Goal: Transaction & Acquisition: Purchase product/service

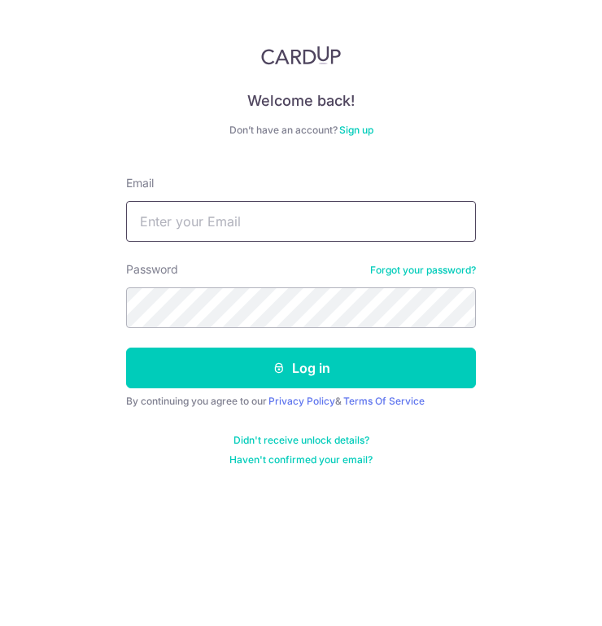
click at [182, 223] on input "Email" at bounding box center [301, 221] width 350 height 41
type input "rajandrandevi@gmail.com"
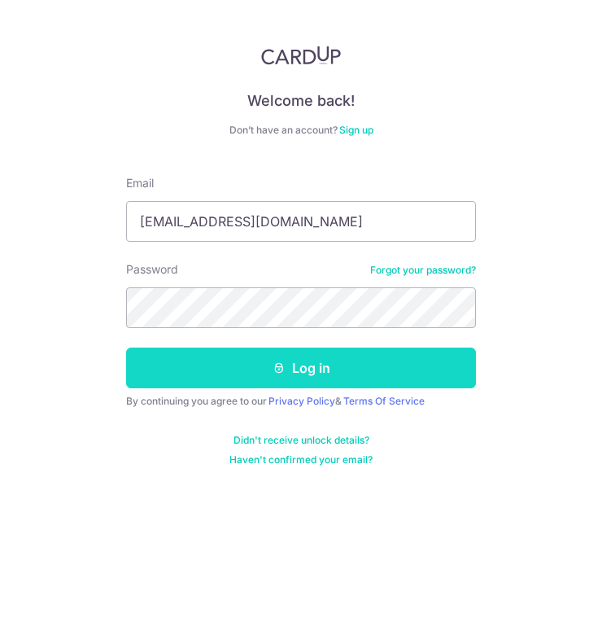
click at [329, 375] on button "Log in" at bounding box center [301, 367] width 350 height 41
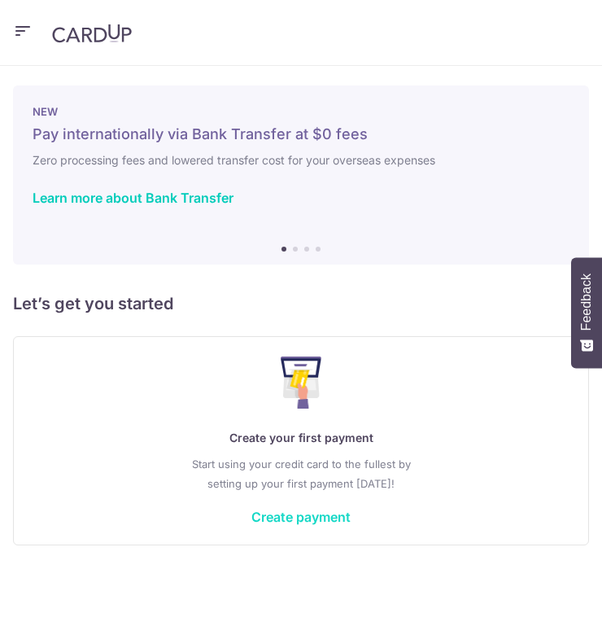
click at [307, 516] on link "Create payment" at bounding box center [300, 517] width 99 height 16
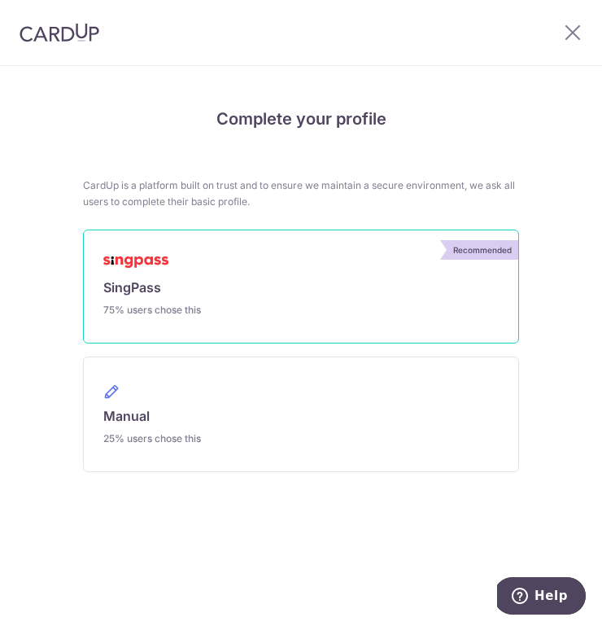
click at [356, 269] on link "Recommended SingPass 75% users chose this" at bounding box center [301, 286] width 436 height 114
click at [159, 274] on link "Recommended SingPass 75% users chose this" at bounding box center [301, 286] width 436 height 114
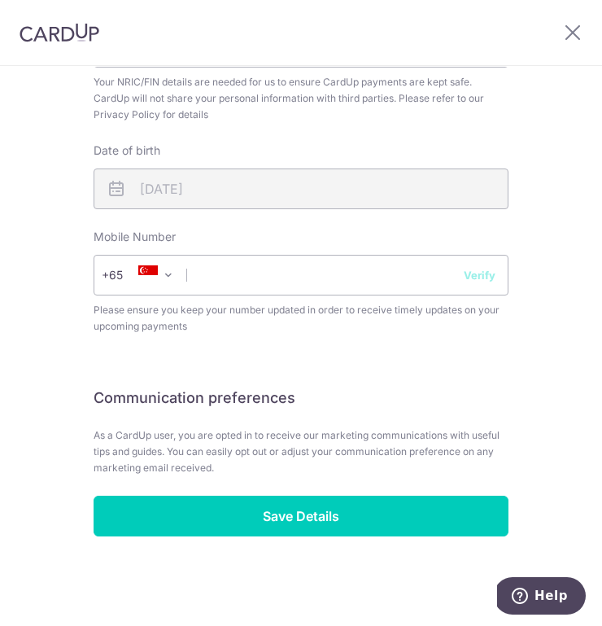
scroll to position [749, 0]
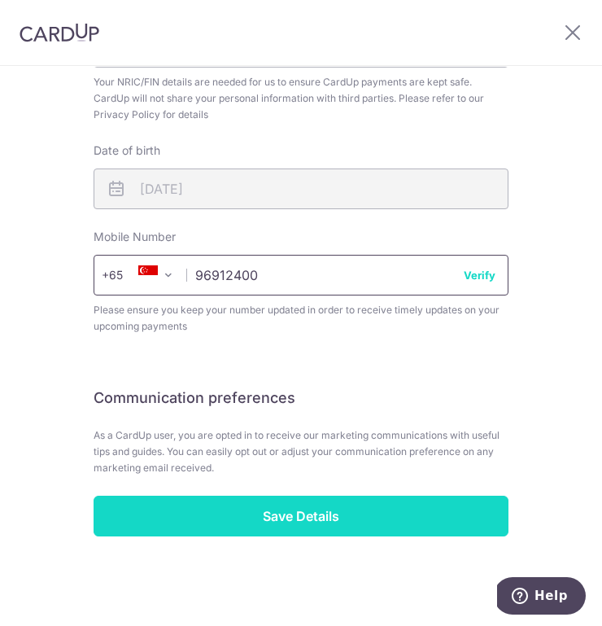
type input "96912400"
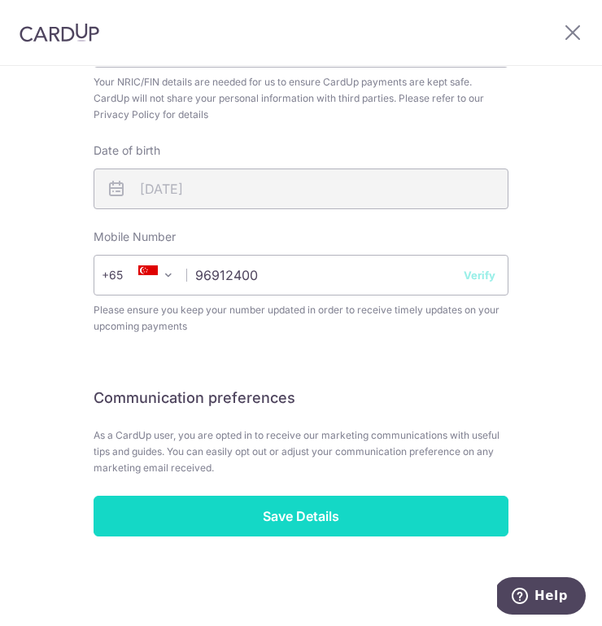
click at [330, 509] on input "Save Details" at bounding box center [301, 516] width 415 height 41
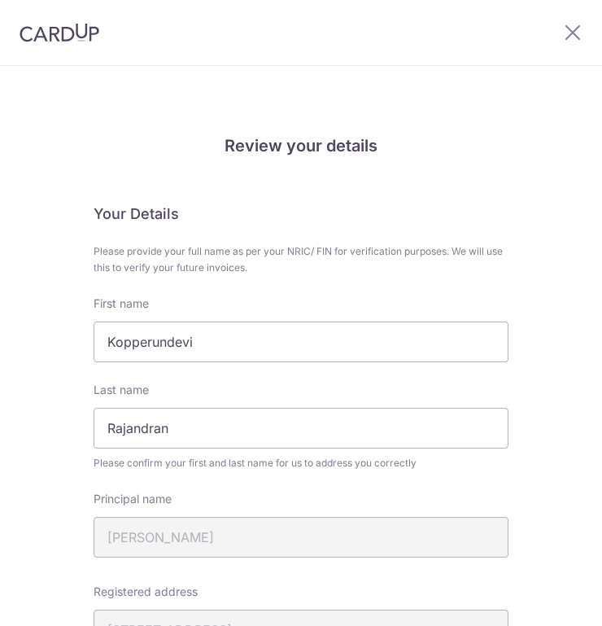
scroll to position [771, 0]
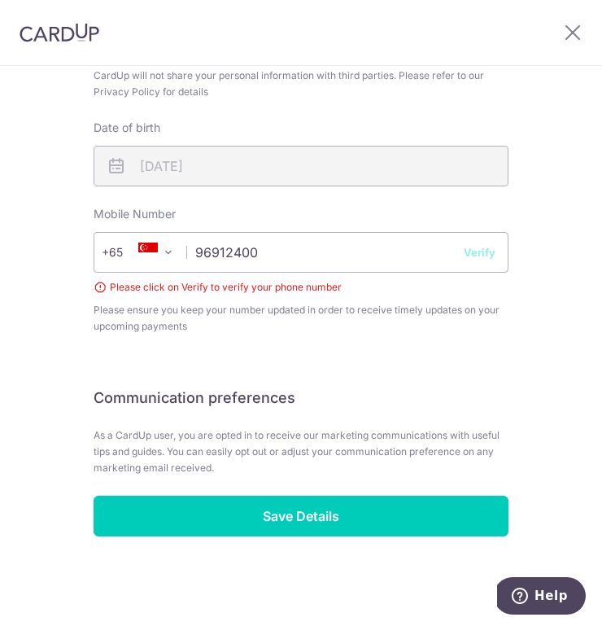
click at [492, 251] on button "Verify" at bounding box center [480, 252] width 32 height 16
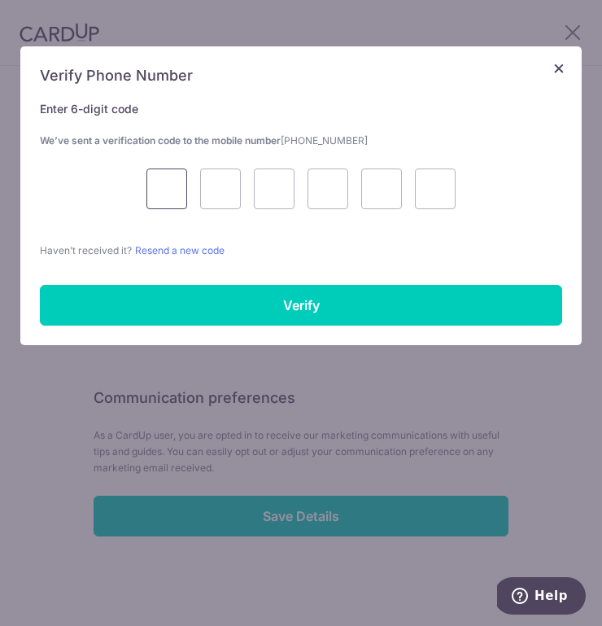
click at [173, 205] on input "text" at bounding box center [166, 188] width 41 height 41
type input "8"
type input "2"
type input "6"
type input "5"
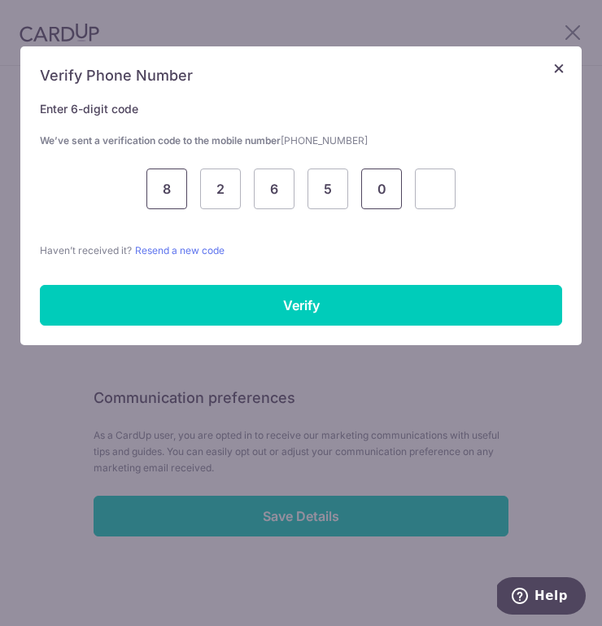
type input "0"
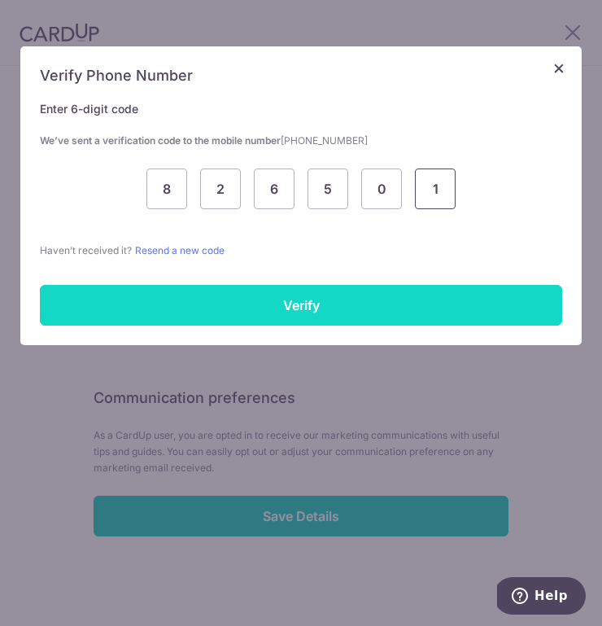
type input "1"
click at [271, 300] on input "Verify" at bounding box center [301, 305] width 522 height 41
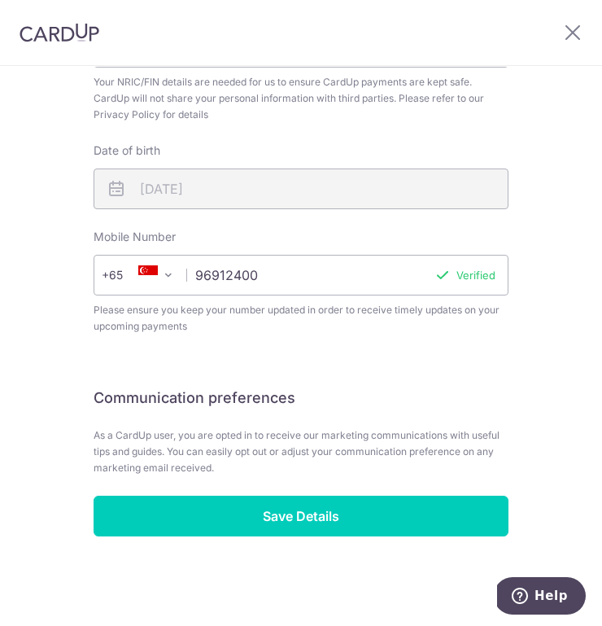
scroll to position [749, 0]
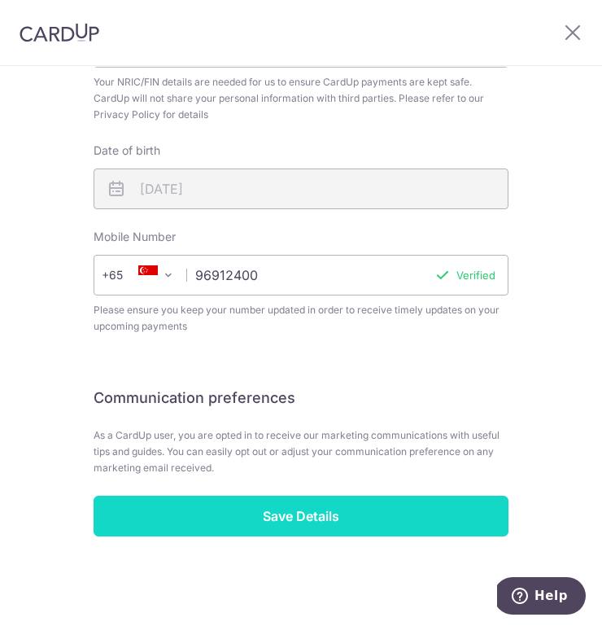
click at [301, 505] on input "Save Details" at bounding box center [301, 516] width 415 height 41
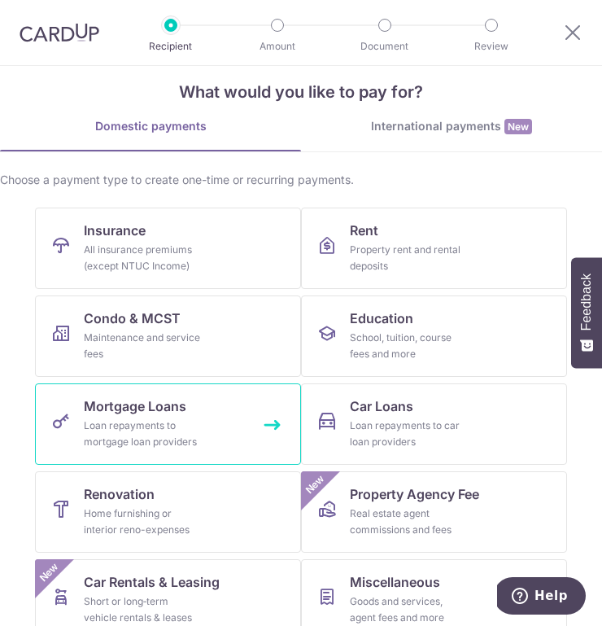
scroll to position [27, 0]
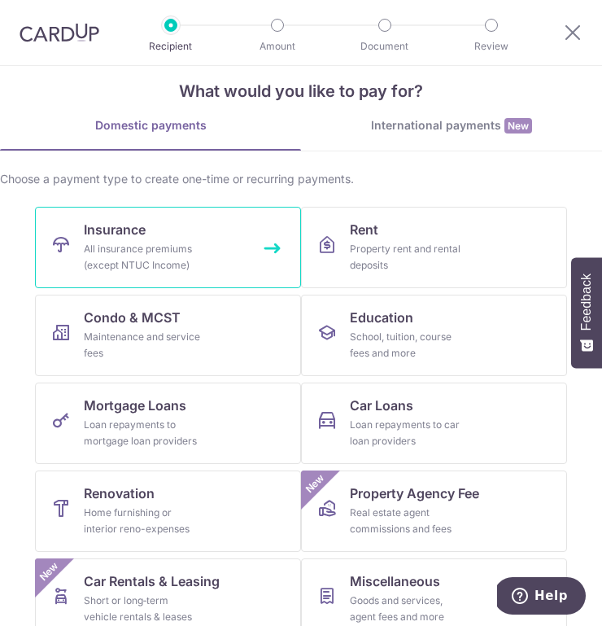
click at [191, 256] on div "All insurance premiums (except NTUC Income)" at bounding box center [142, 257] width 117 height 33
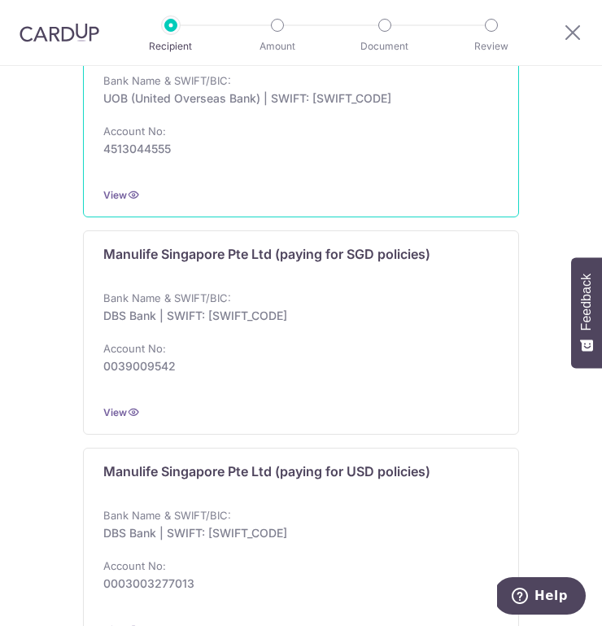
scroll to position [1930, 0]
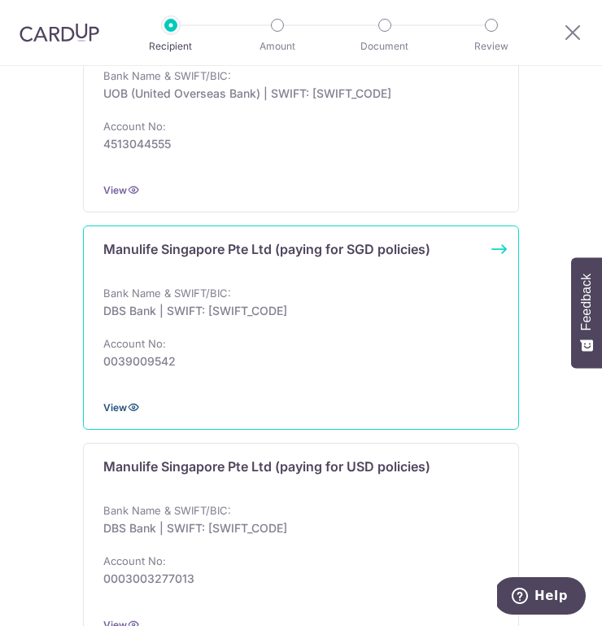
click at [121, 409] on span "View" at bounding box center [115, 407] width 24 height 12
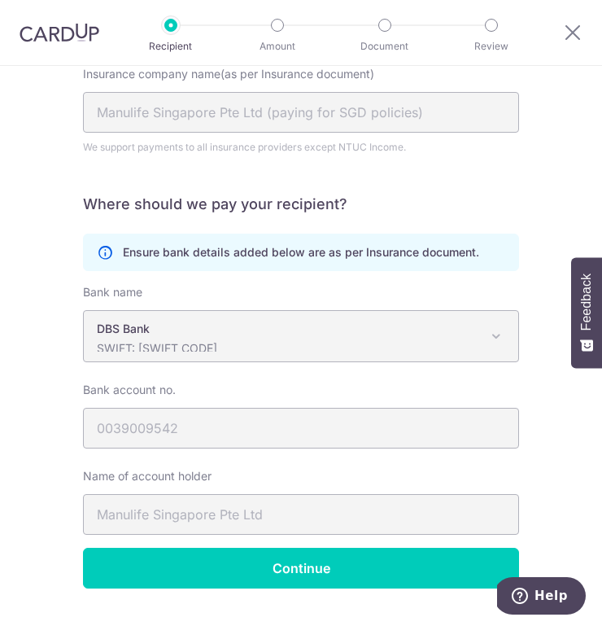
scroll to position [98, 0]
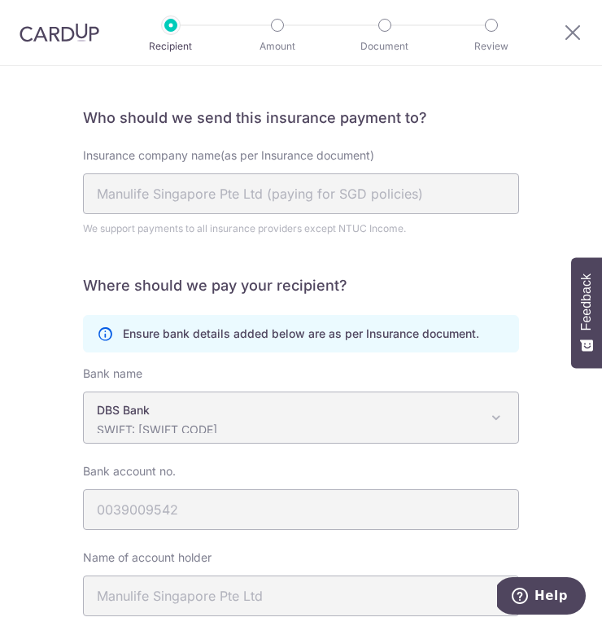
click at [180, 407] on p "DBS Bank" at bounding box center [288, 410] width 382 height 16
click at [497, 416] on span at bounding box center [497, 418] width 20 height 20
click at [455, 330] on p "Ensure bank details added below are as per Insurance document." at bounding box center [301, 334] width 356 height 16
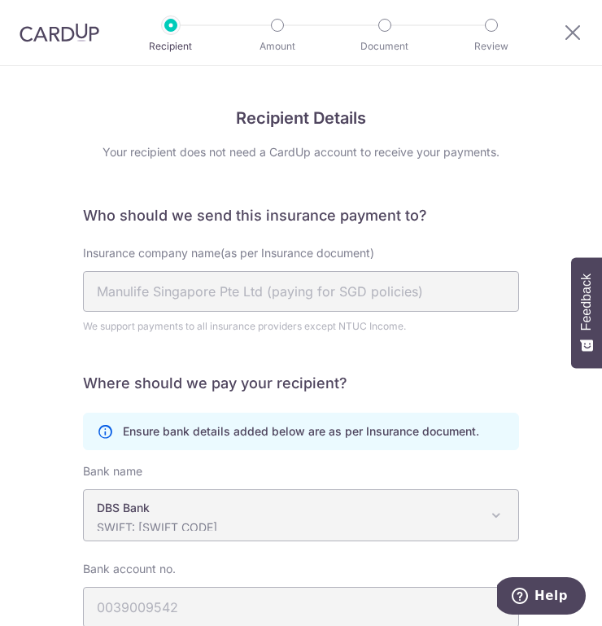
scroll to position [0, 0]
click at [173, 38] on p "Recipient" at bounding box center [170, 46] width 65 height 16
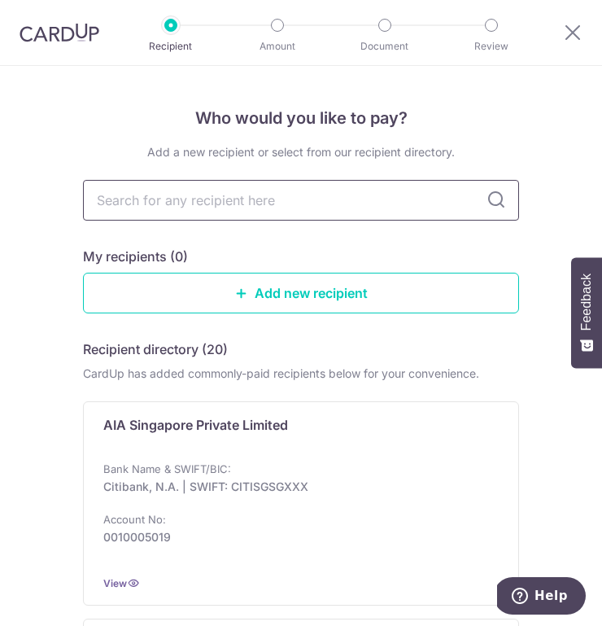
click at [303, 210] on input "text" at bounding box center [301, 200] width 436 height 41
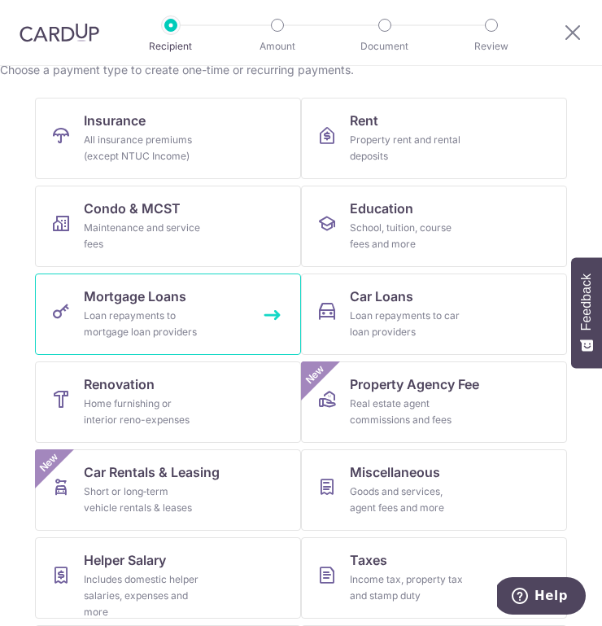
scroll to position [138, 0]
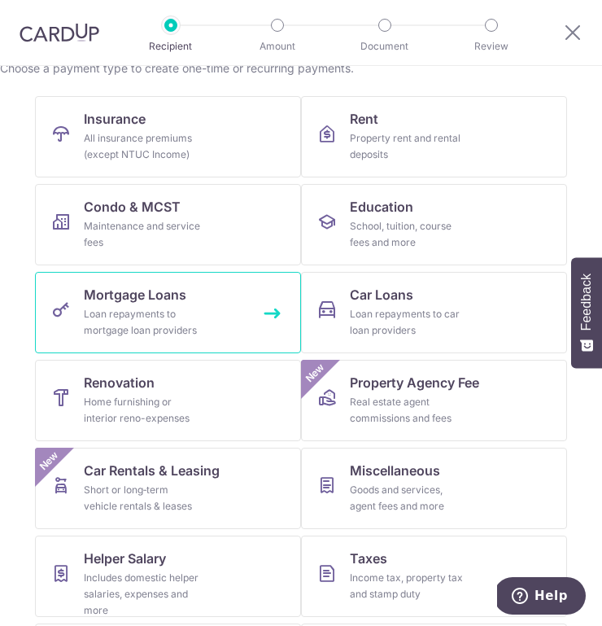
click at [238, 307] on link "Mortgage Loans Loan repayments to mortgage loan providers" at bounding box center [168, 312] width 266 height 81
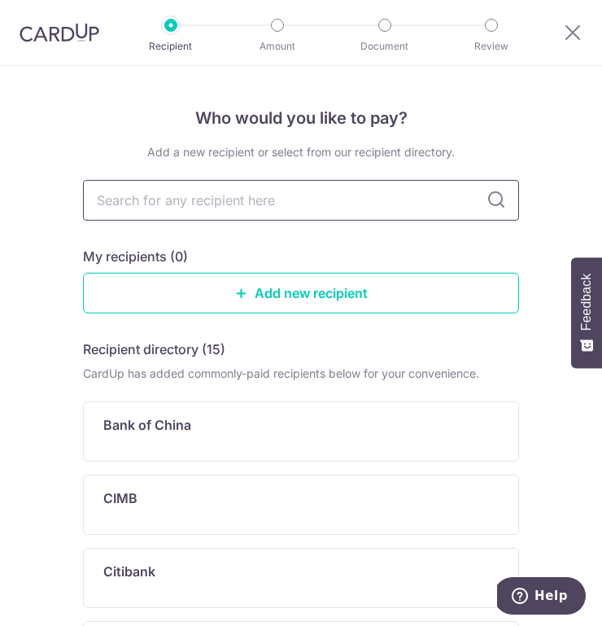
click at [252, 203] on input "text" at bounding box center [301, 200] width 436 height 41
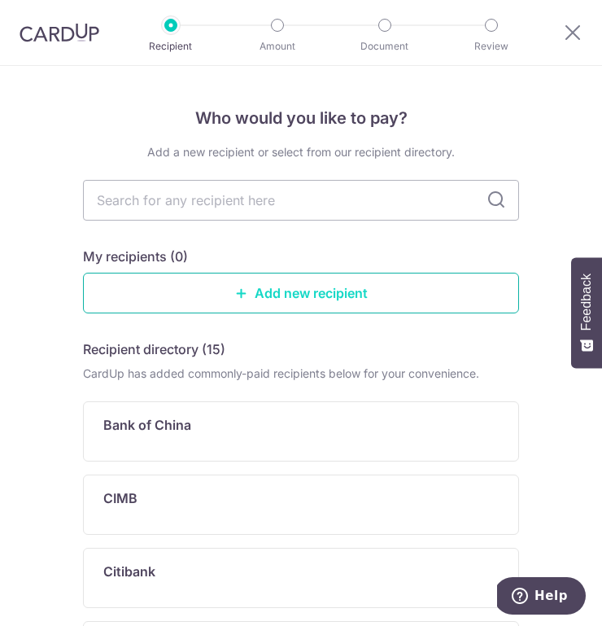
click at [330, 291] on link "Add new recipient" at bounding box center [301, 293] width 436 height 41
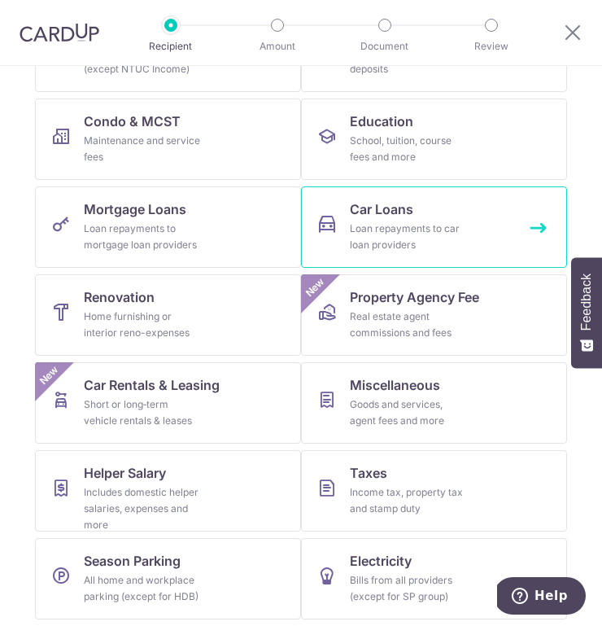
scroll to position [223, 0]
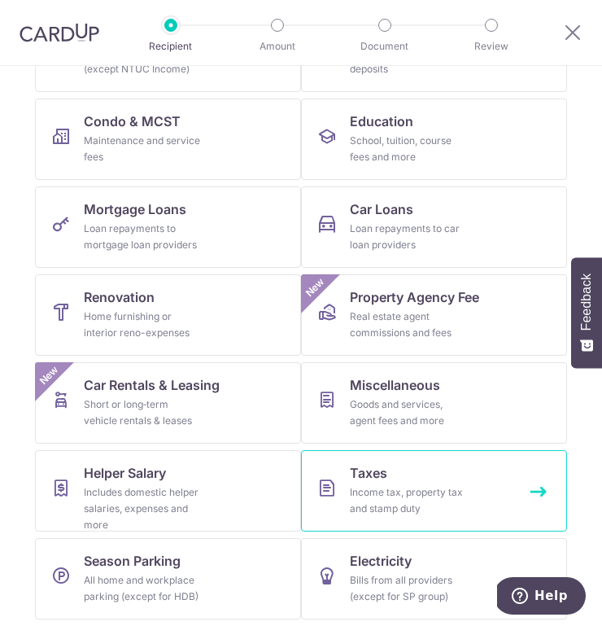
click at [389, 497] on div "Income tax, property tax and stamp duty" at bounding box center [408, 500] width 117 height 33
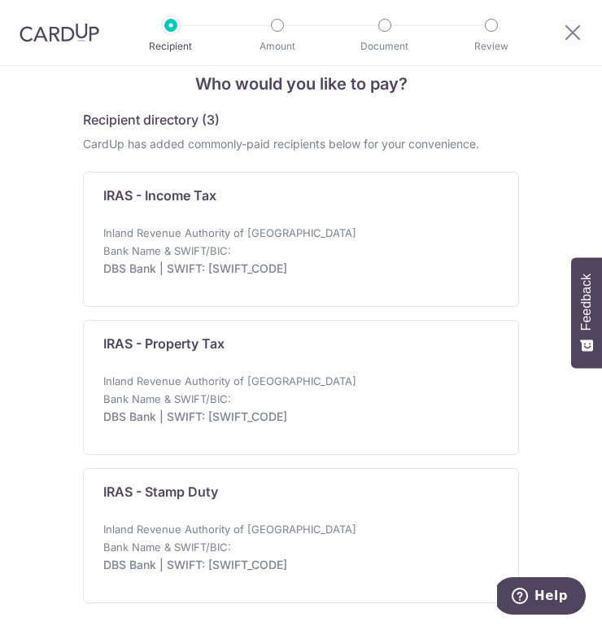
scroll to position [35, 0]
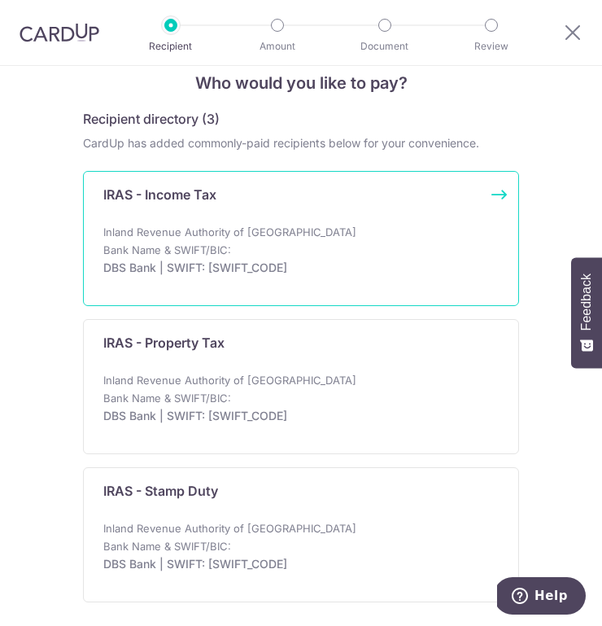
click at [247, 238] on p "Inland Revenue Authority of [GEOGRAPHIC_DATA]" at bounding box center [229, 231] width 253 height 13
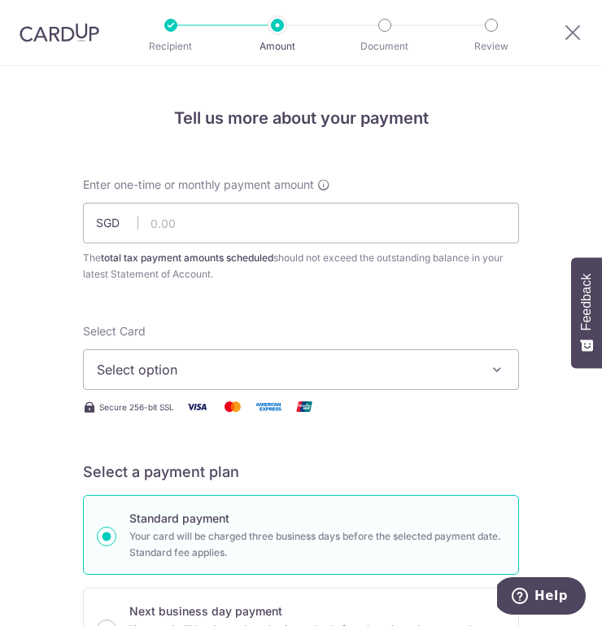
click at [263, 360] on span "Select option" at bounding box center [290, 370] width 386 height 20
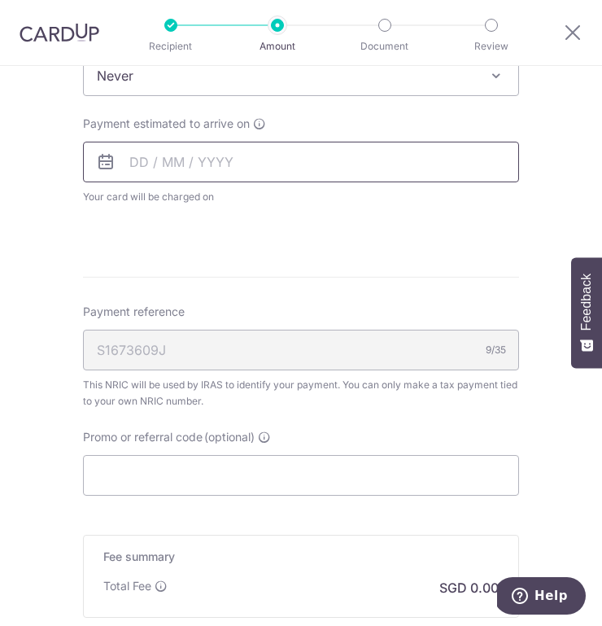
scroll to position [920, 0]
